Goal: Task Accomplishment & Management: Complete application form

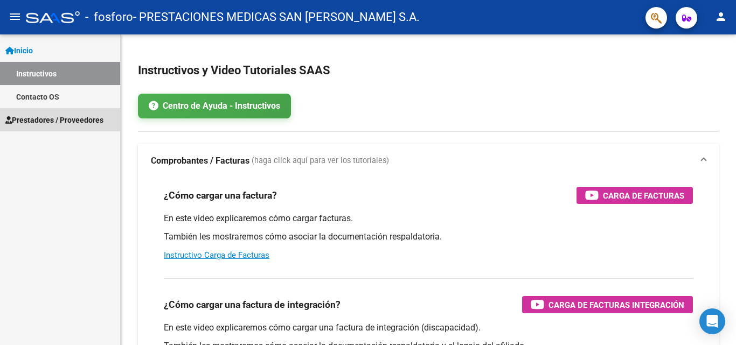
click at [87, 118] on span "Prestadores / Proveedores" at bounding box center [54, 120] width 98 height 12
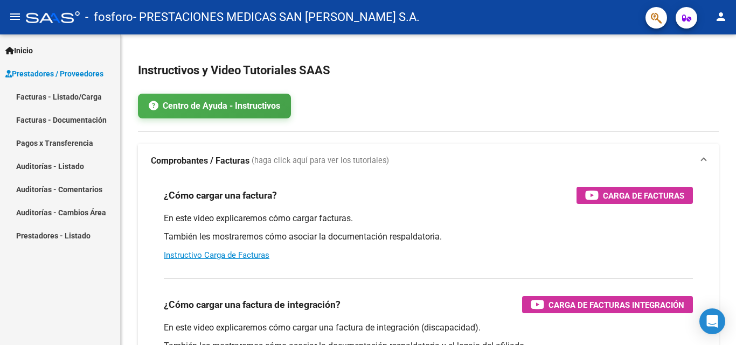
click at [32, 120] on link "Facturas - Documentación" at bounding box center [60, 119] width 120 height 23
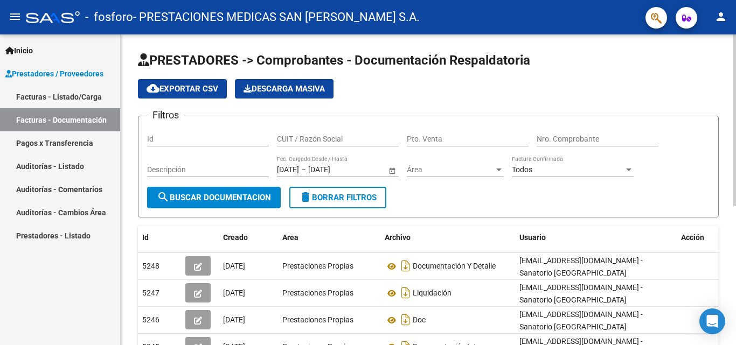
click at [228, 138] on input "Id" at bounding box center [208, 139] width 122 height 9
click at [348, 140] on input "CUIT / Razón Social" at bounding box center [338, 139] width 122 height 9
type input "30714945978"
click at [460, 140] on input "Pto. Venta" at bounding box center [468, 139] width 122 height 9
type input "01"
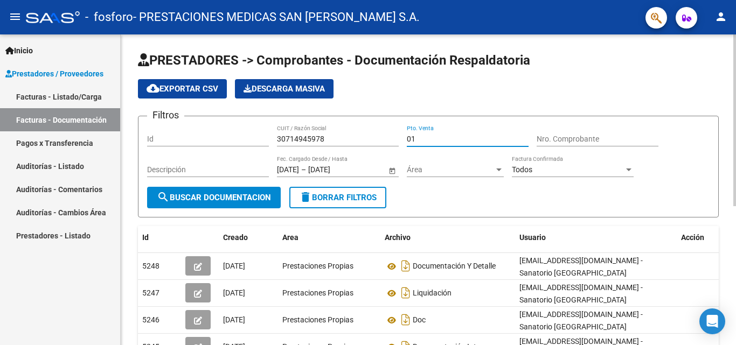
click at [560, 138] on input "Nro. Comprobante" at bounding box center [598, 139] width 122 height 9
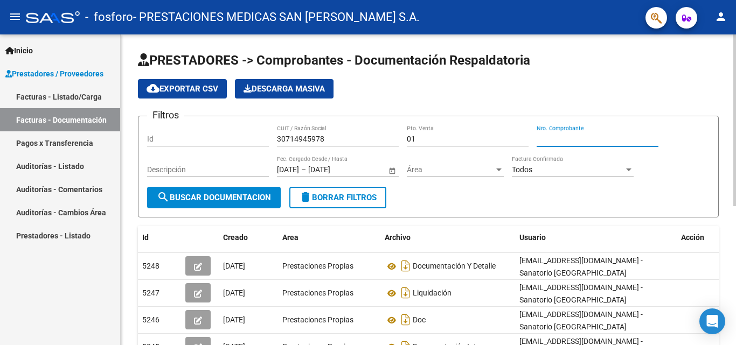
click at [212, 133] on div "Id" at bounding box center [208, 136] width 122 height 22
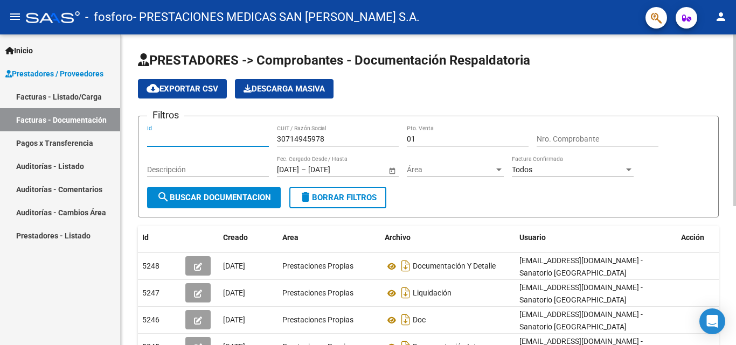
click at [176, 141] on input "Id" at bounding box center [208, 139] width 122 height 9
click at [241, 141] on input "Id" at bounding box center [208, 139] width 122 height 9
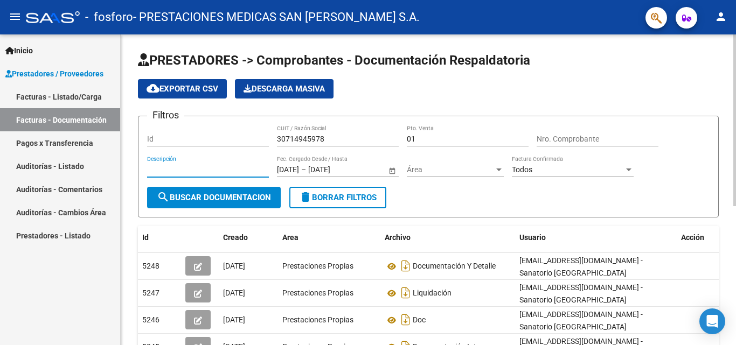
click at [194, 166] on input "Descripción" at bounding box center [208, 169] width 122 height 9
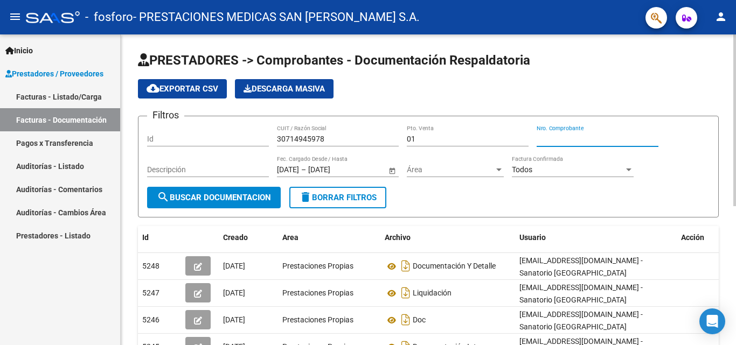
click at [592, 138] on input "Nro. Comprobante" at bounding box center [598, 139] width 122 height 9
click at [232, 131] on div "Id" at bounding box center [208, 136] width 122 height 22
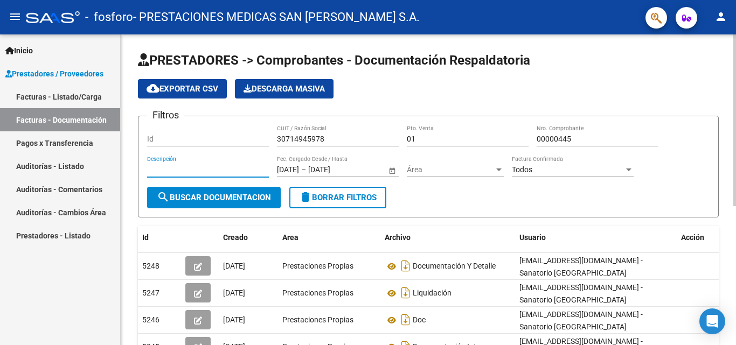
click at [199, 166] on input "Descripción" at bounding box center [208, 169] width 122 height 9
click at [503, 166] on div at bounding box center [499, 169] width 10 height 9
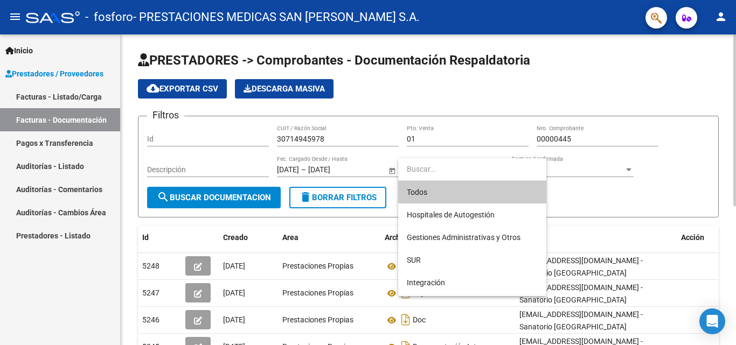
click at [474, 94] on div at bounding box center [368, 172] width 736 height 345
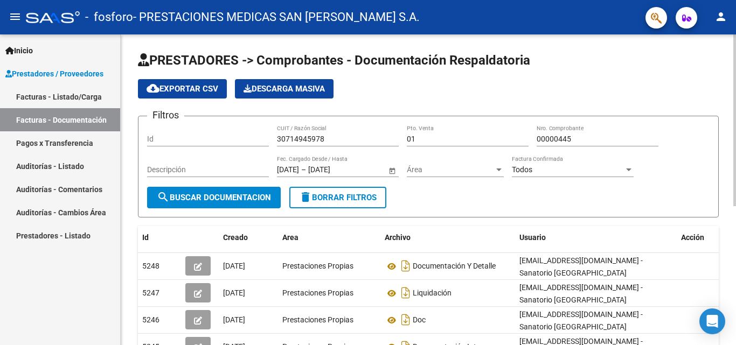
click at [210, 132] on div "Id" at bounding box center [208, 136] width 122 height 22
click at [230, 139] on input "Id" at bounding box center [208, 139] width 122 height 9
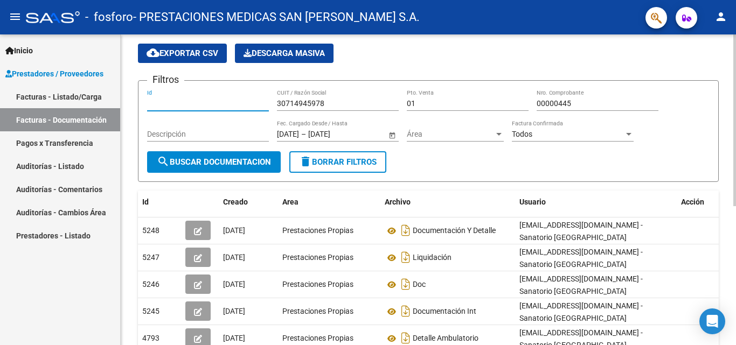
scroll to position [54, 0]
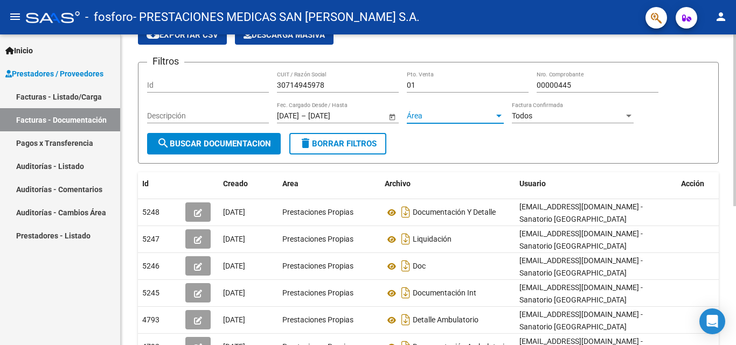
click at [499, 115] on div at bounding box center [498, 116] width 5 height 3
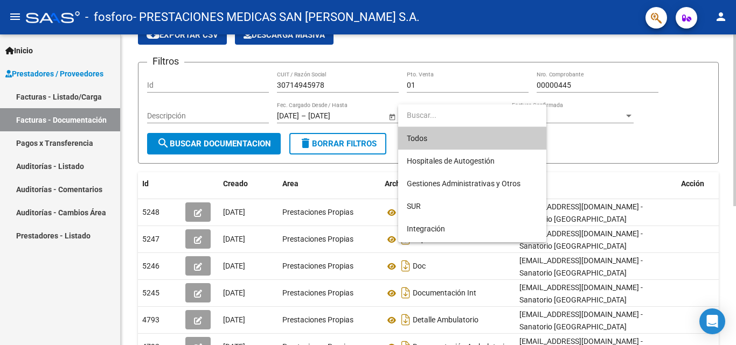
click at [667, 103] on div at bounding box center [368, 172] width 736 height 345
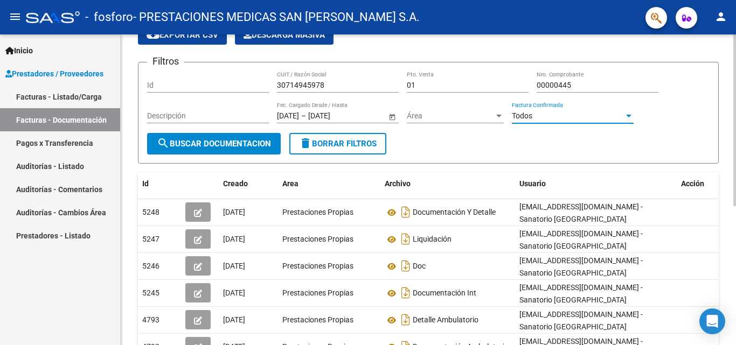
click at [624, 116] on div "Todos" at bounding box center [573, 116] width 122 height 9
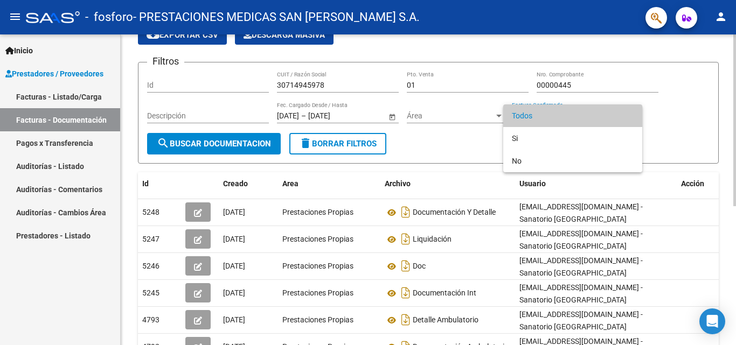
click at [679, 100] on div at bounding box center [368, 172] width 736 height 345
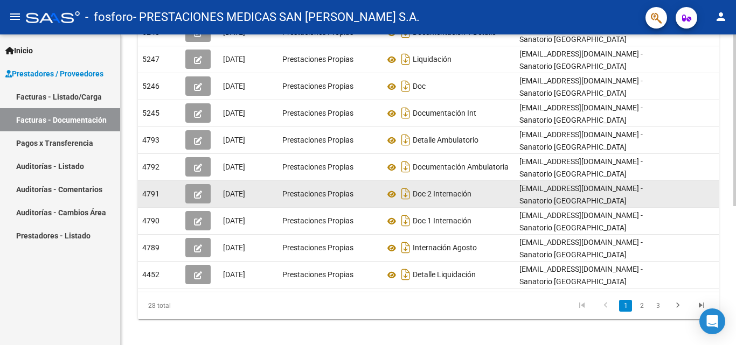
scroll to position [251, 0]
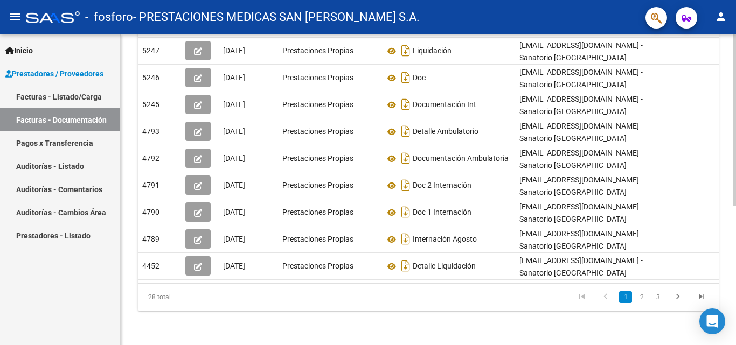
click at [647, 293] on link "2" at bounding box center [641, 297] width 13 height 12
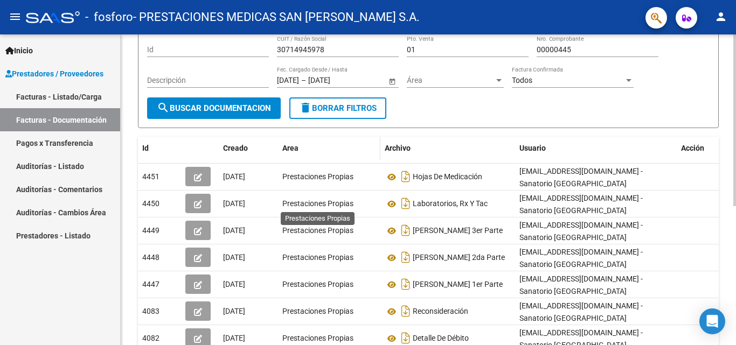
scroll to position [36, 0]
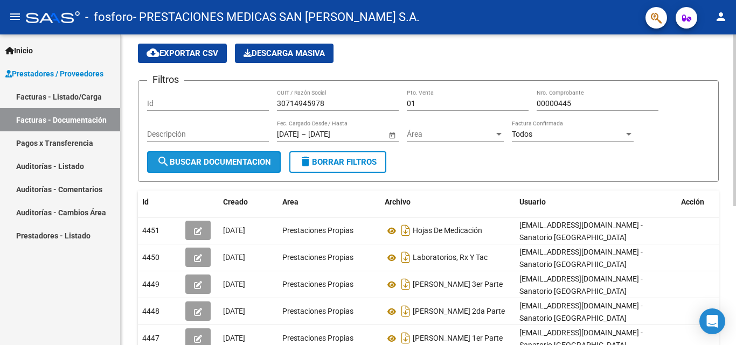
click at [193, 159] on span "search Buscar Documentacion" at bounding box center [214, 162] width 114 height 10
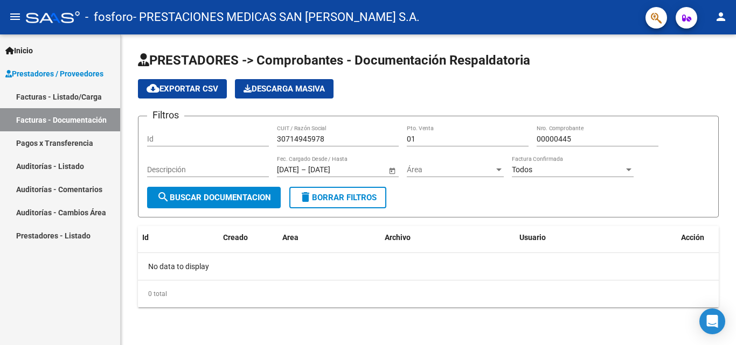
scroll to position [0, 0]
click at [591, 136] on input "00000445" at bounding box center [598, 139] width 122 height 9
type input "000004"
click at [336, 140] on input "30714945978" at bounding box center [338, 139] width 122 height 9
type input "3"
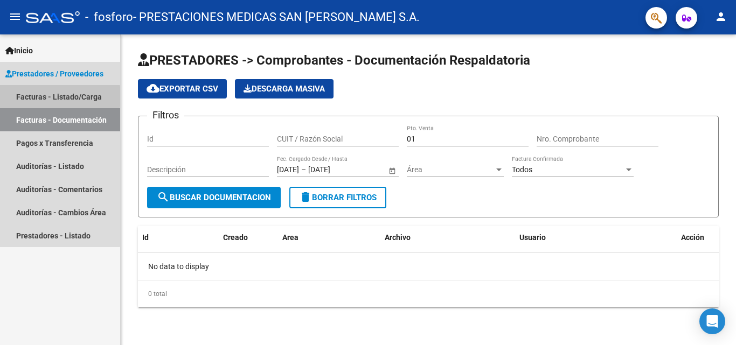
click at [33, 96] on link "Facturas - Listado/Carga" at bounding box center [60, 96] width 120 height 23
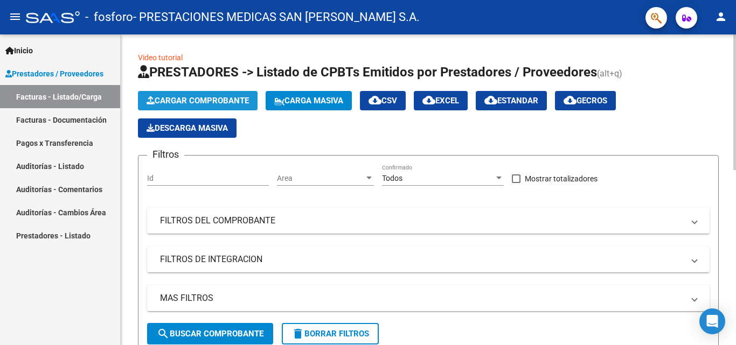
click at [219, 102] on span "Cargar Comprobante" at bounding box center [198, 101] width 102 height 10
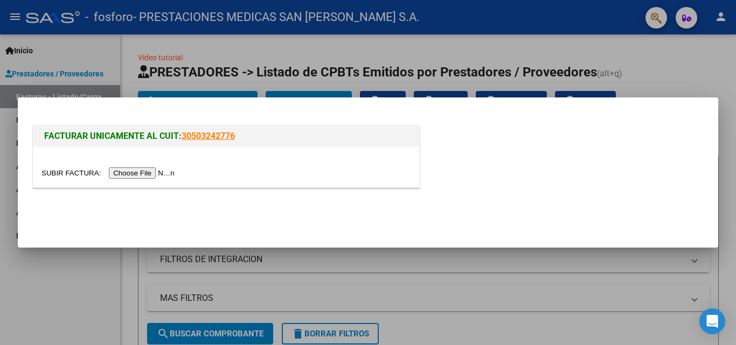
click at [163, 170] on input "file" at bounding box center [109, 173] width 136 height 11
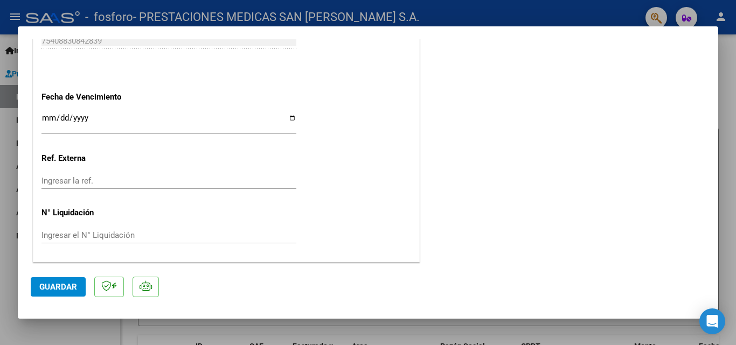
scroll to position [636, 0]
click at [66, 290] on span "Guardar" at bounding box center [58, 287] width 38 height 10
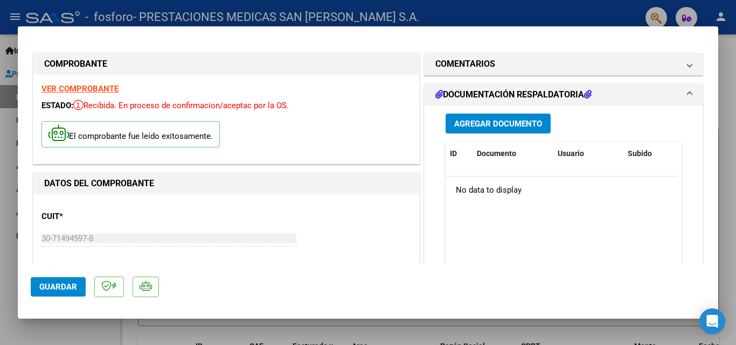
scroll to position [0, 0]
click at [84, 88] on strong "VER COMPROBANTE" at bounding box center [79, 90] width 77 height 10
click at [11, 13] on div at bounding box center [368, 172] width 736 height 345
type input "$ 0,00"
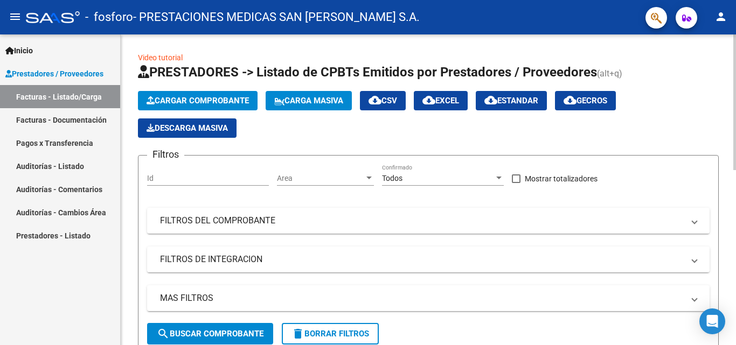
click at [231, 101] on span "Cargar Comprobante" at bounding box center [198, 101] width 102 height 10
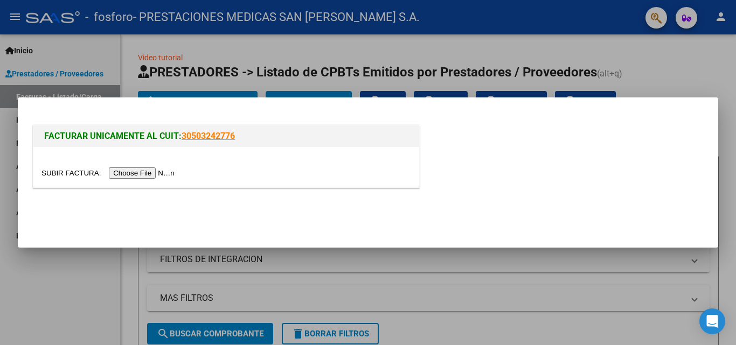
click at [163, 173] on input "file" at bounding box center [109, 173] width 136 height 11
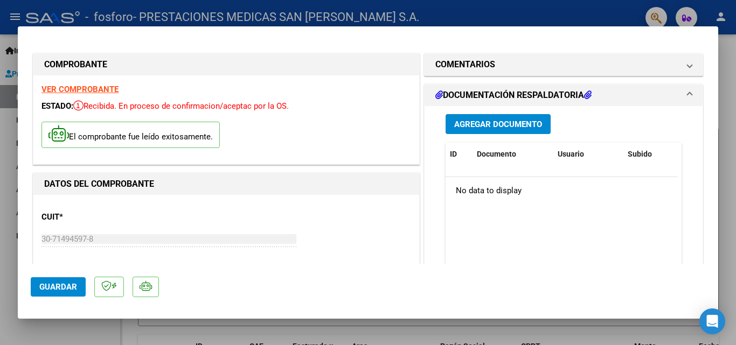
click at [520, 120] on span "Agregar Documento" at bounding box center [498, 125] width 88 height 10
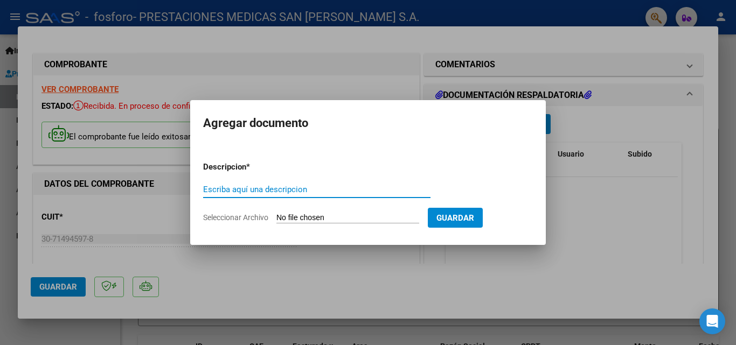
click at [284, 191] on input "Escriba aquí una descripcion" at bounding box center [316, 190] width 227 height 10
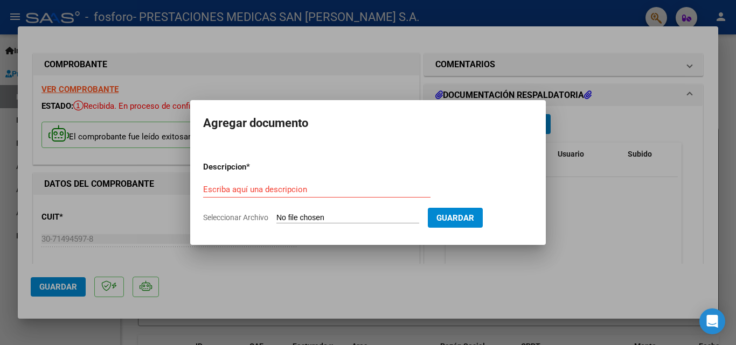
click at [644, 244] on div at bounding box center [368, 172] width 736 height 345
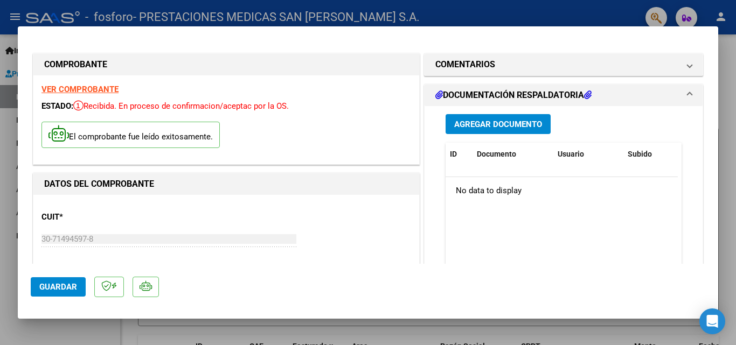
click at [566, 94] on h1 "DOCUMENTACIÓN RESPALDATORIA" at bounding box center [513, 95] width 156 height 13
